Goal: Task Accomplishment & Management: Manage account settings

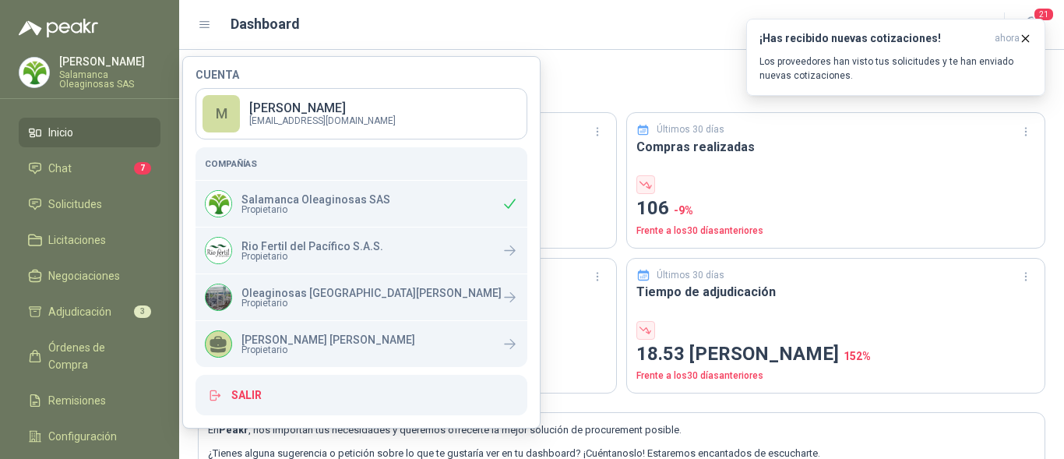
click at [86, 65] on p "[PERSON_NAME]" at bounding box center [109, 61] width 101 height 11
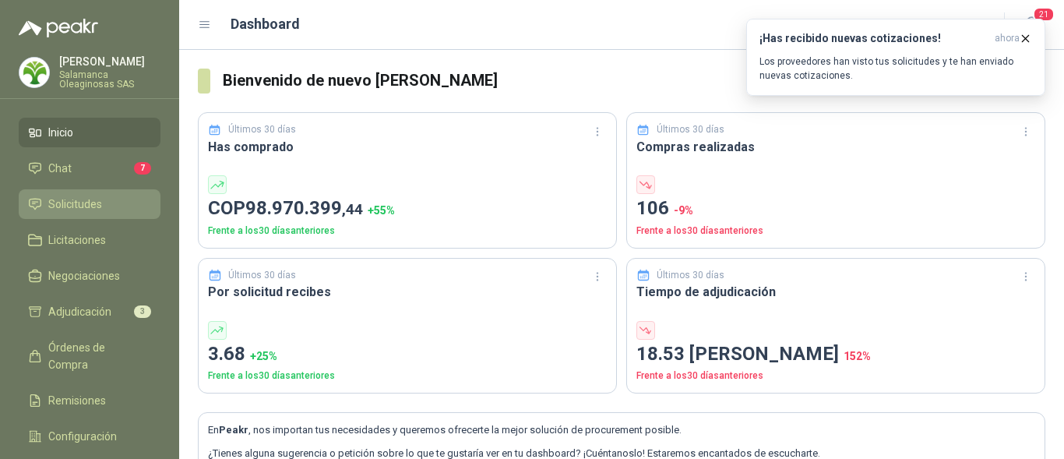
click at [103, 202] on li "Solicitudes" at bounding box center [89, 203] width 123 height 17
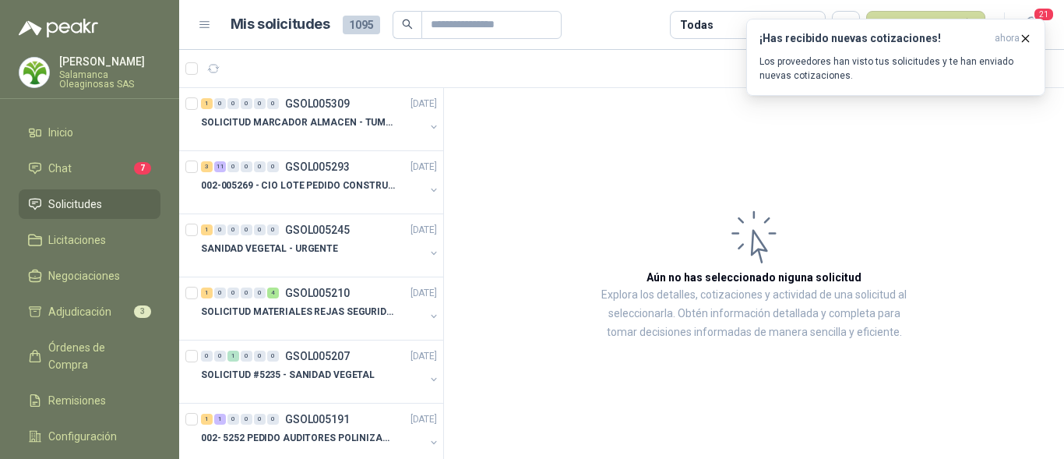
click at [89, 76] on p "Salamanca Oleaginosas SAS" at bounding box center [109, 79] width 101 height 19
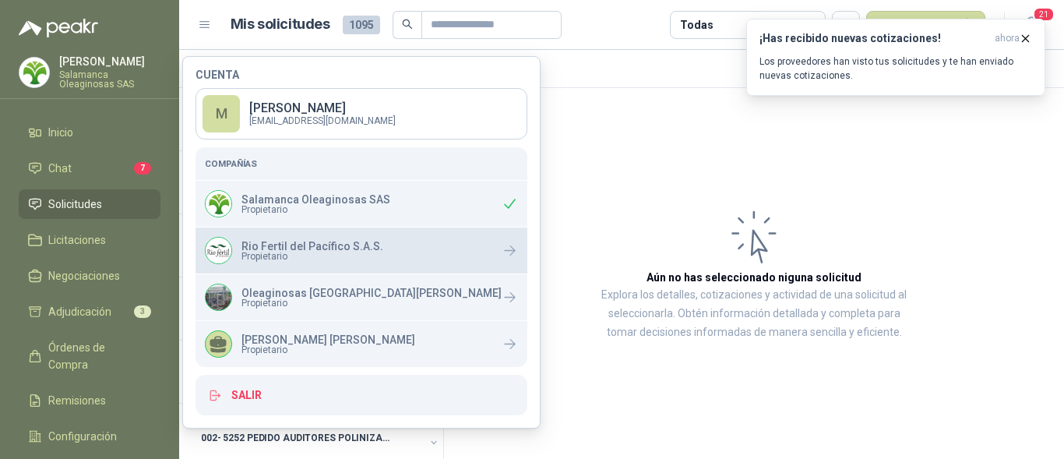
click at [292, 255] on span "Propietario" at bounding box center [312, 256] width 142 height 9
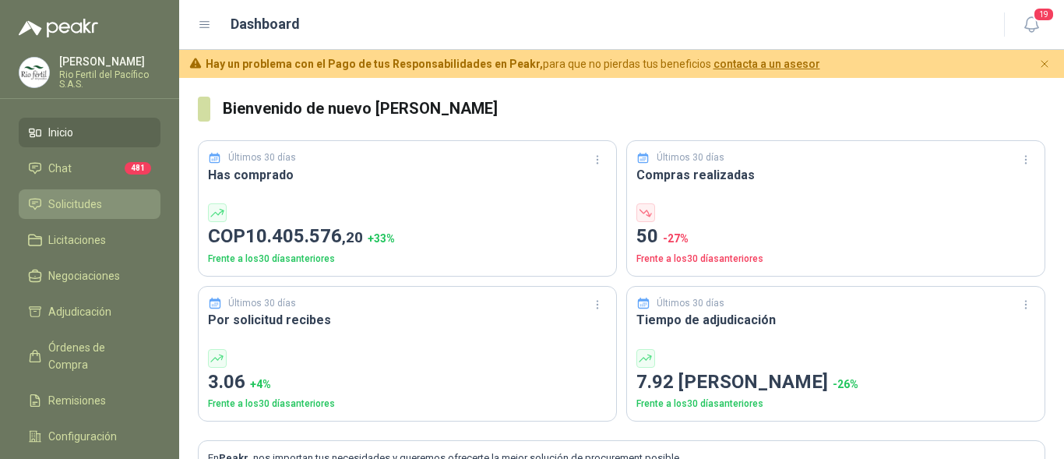
click at [79, 201] on span "Solicitudes" at bounding box center [75, 203] width 54 height 17
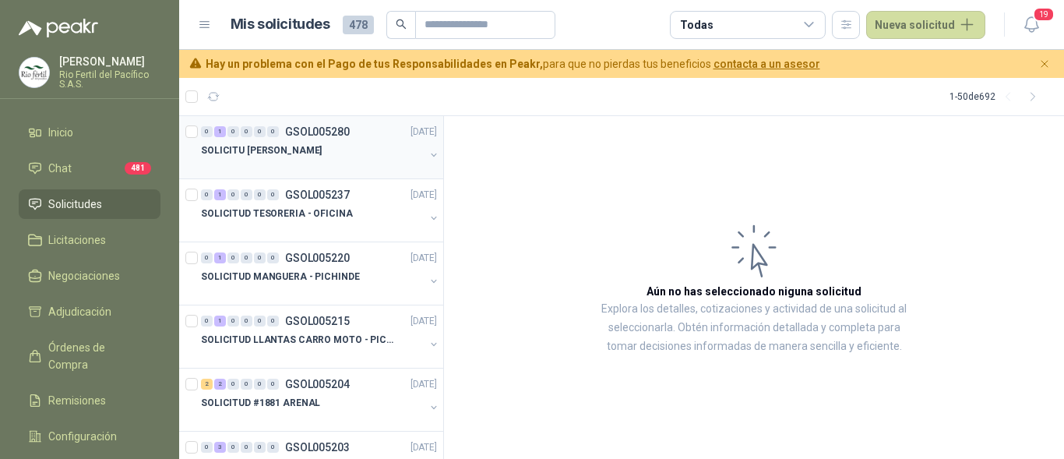
click at [294, 162] on div at bounding box center [312, 166] width 223 height 12
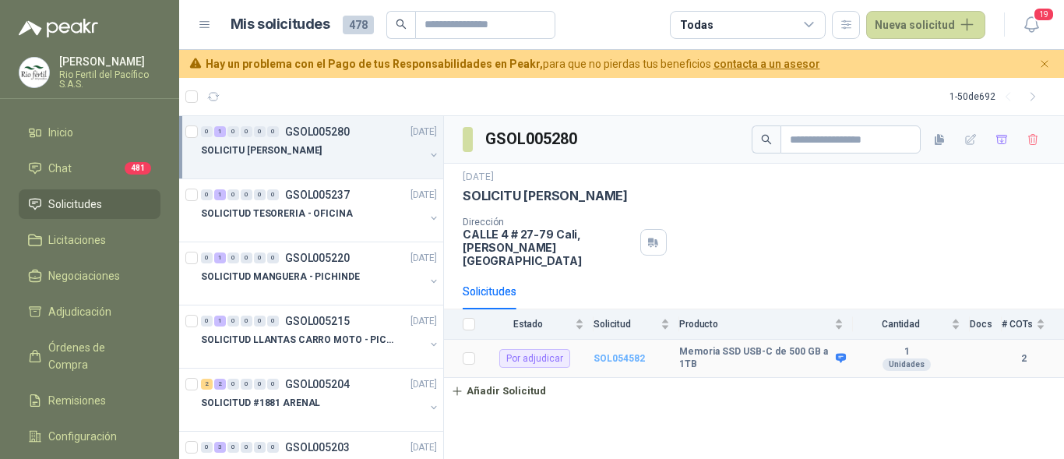
click at [633, 353] on b "SOL054582" at bounding box center [618, 358] width 51 height 11
